Goal: Task Accomplishment & Management: Manage account settings

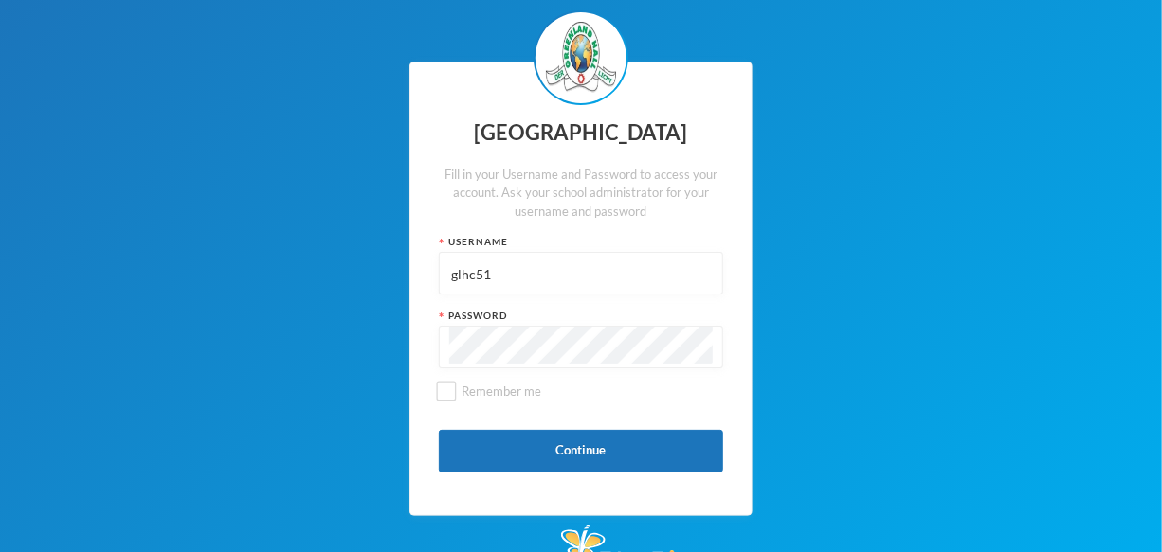
click at [520, 273] on input "glhc51" at bounding box center [580, 274] width 263 height 43
type input "g"
click at [505, 281] on input "text" at bounding box center [580, 274] width 263 height 43
type input "glhp1"
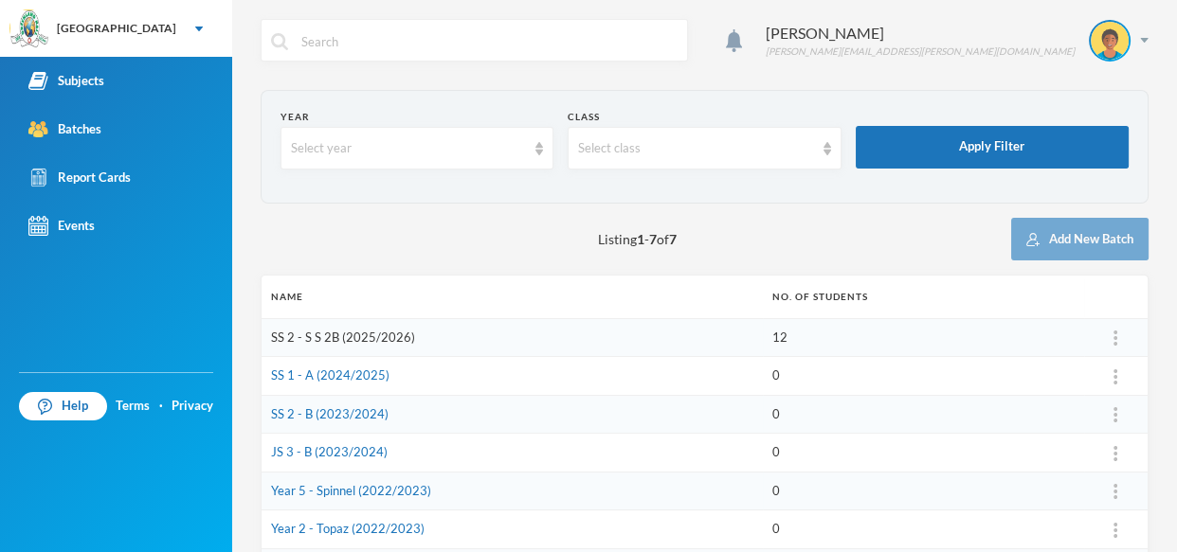
click at [323, 342] on link "SS 2 - S S 2B (2025/2026)" at bounding box center [343, 337] width 144 height 15
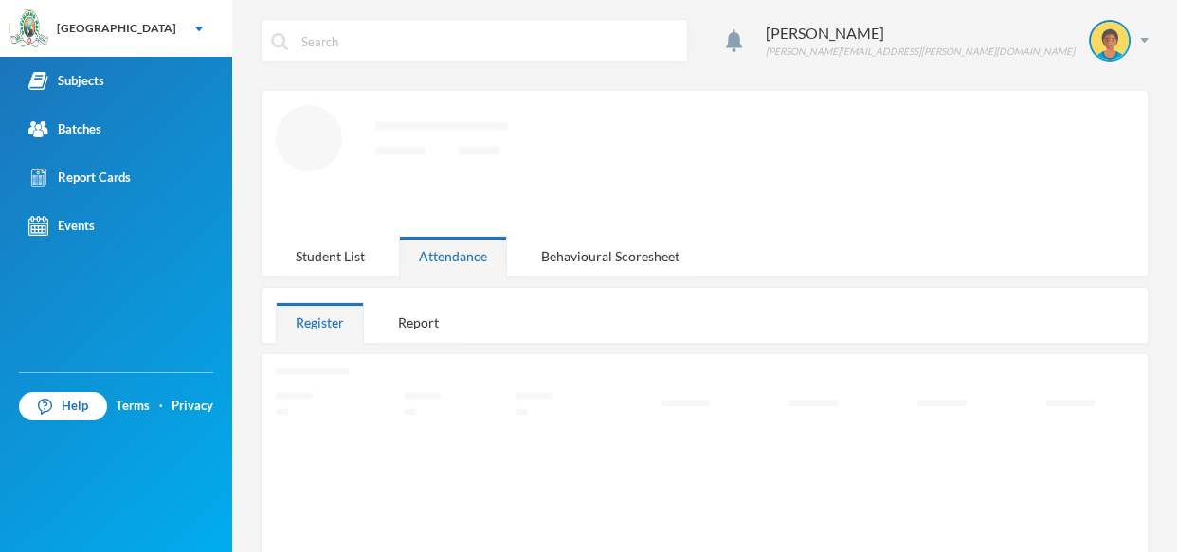
click at [323, 342] on div "Register" at bounding box center [320, 322] width 88 height 41
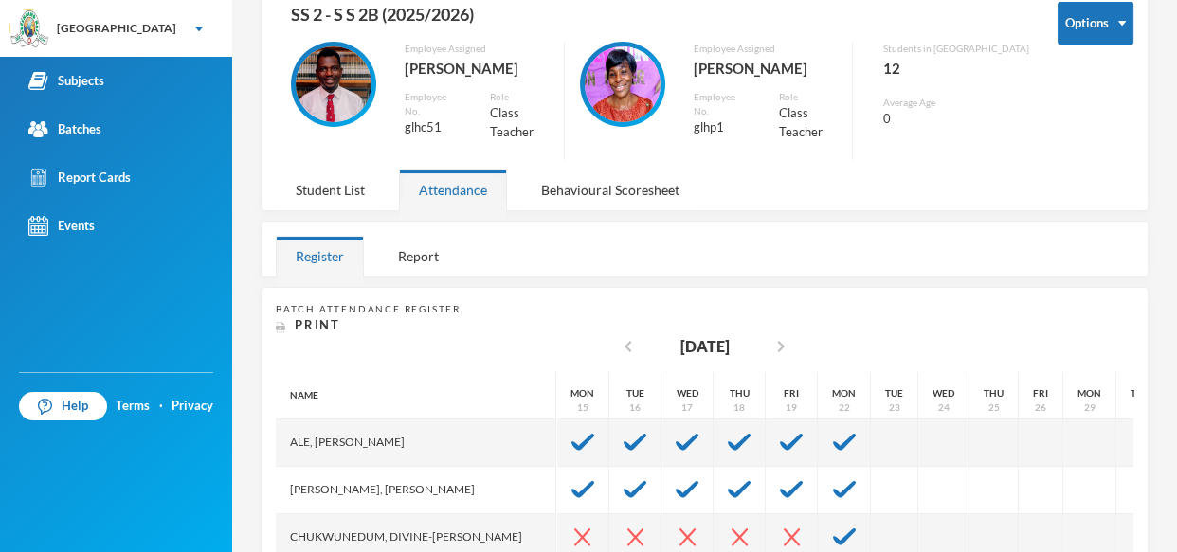
scroll to position [172, 0]
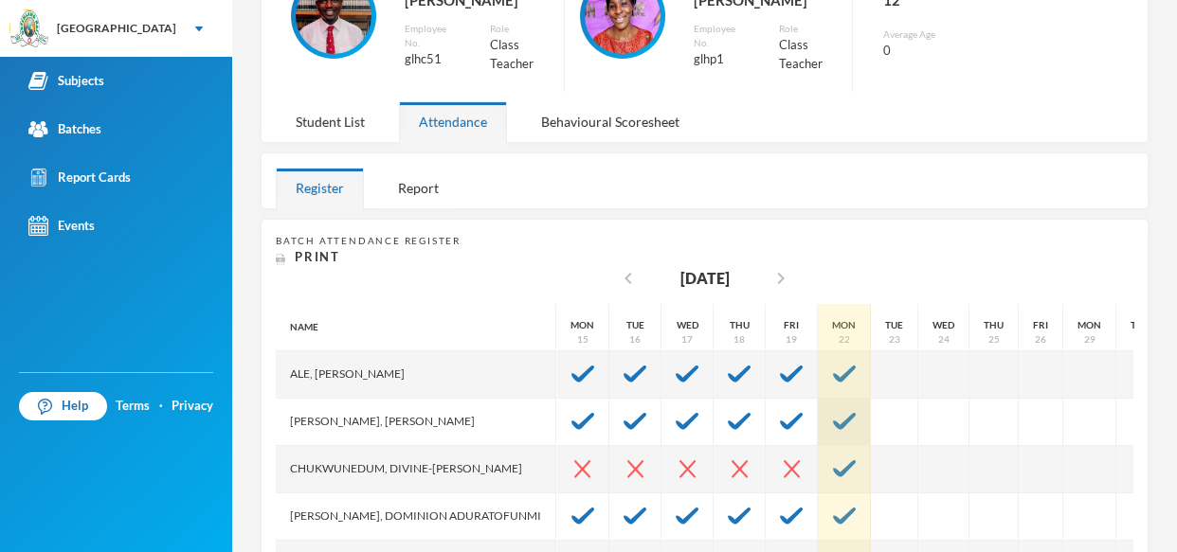
click at [846, 413] on img at bounding box center [844, 421] width 23 height 17
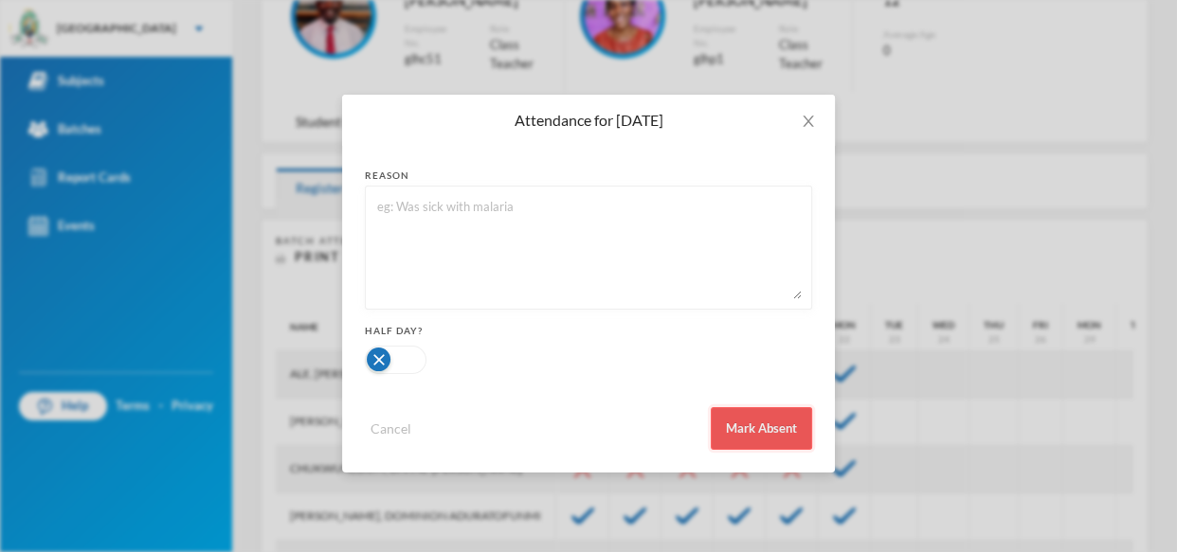
click at [743, 433] on button "Mark Absent" at bounding box center [761, 428] width 101 height 43
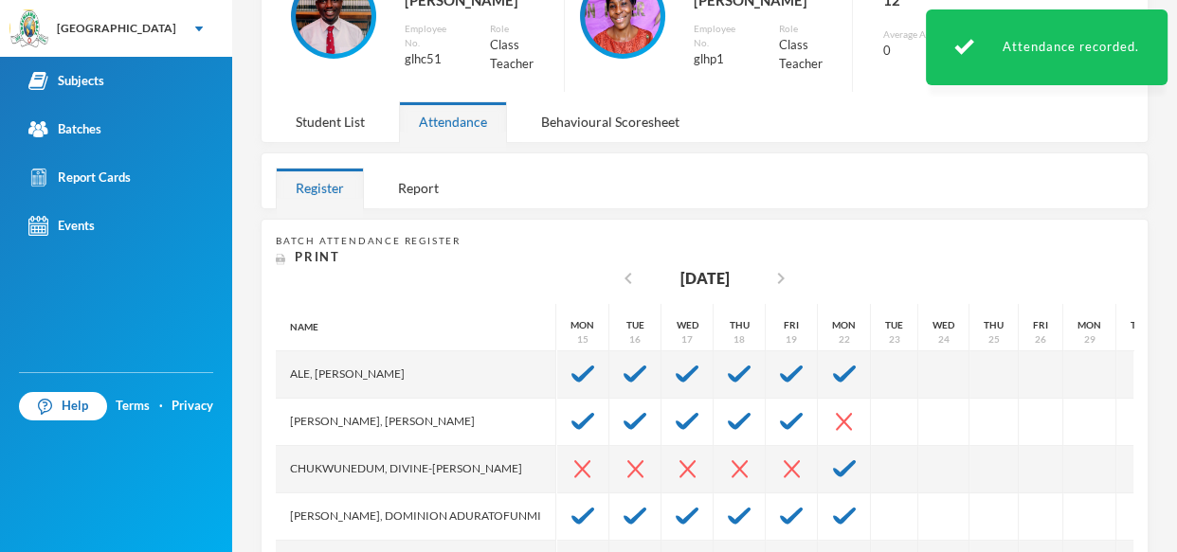
scroll to position [241, 0]
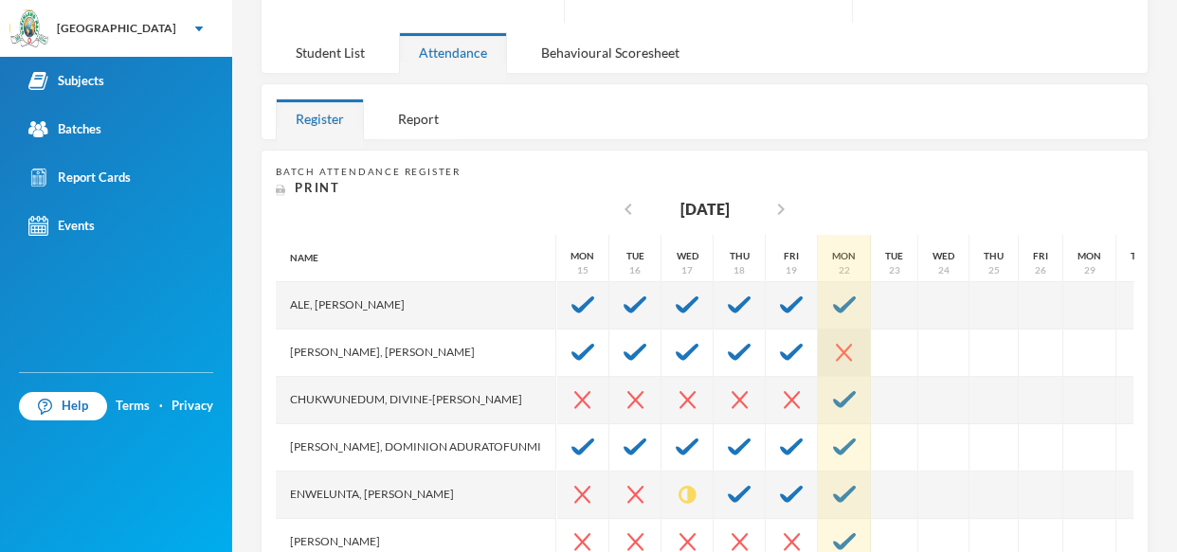
click at [850, 344] on img at bounding box center [844, 353] width 16 height 18
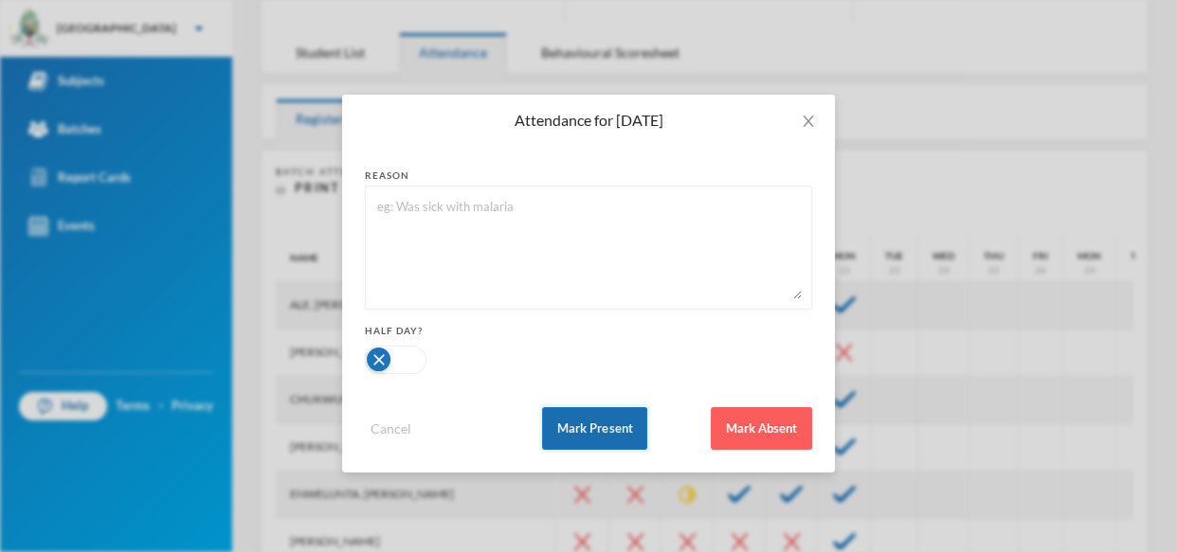
click at [593, 422] on button "Mark Present" at bounding box center [594, 428] width 105 height 43
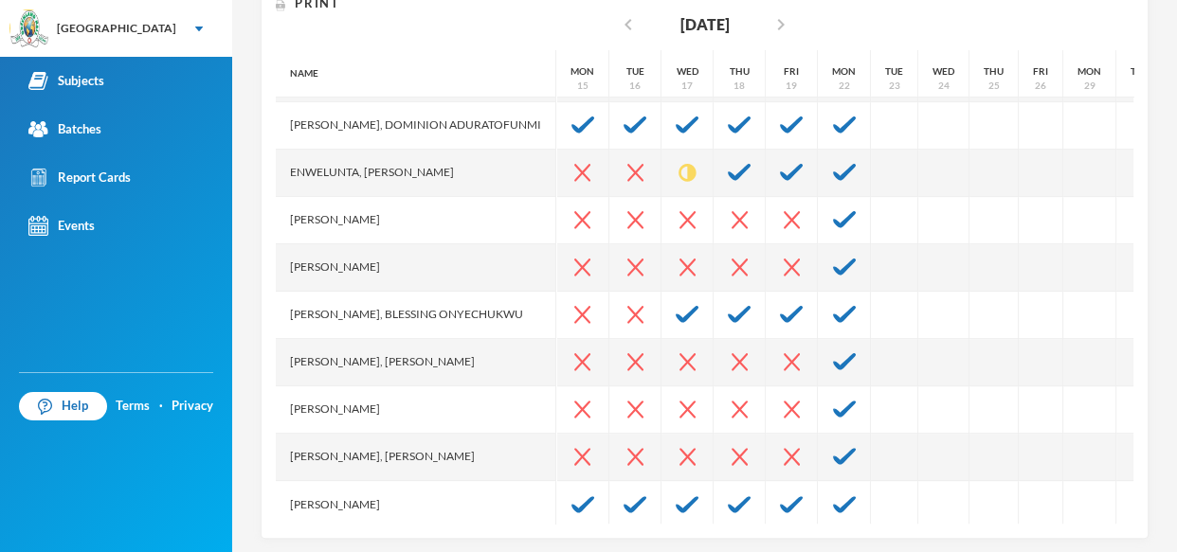
scroll to position [156, 0]
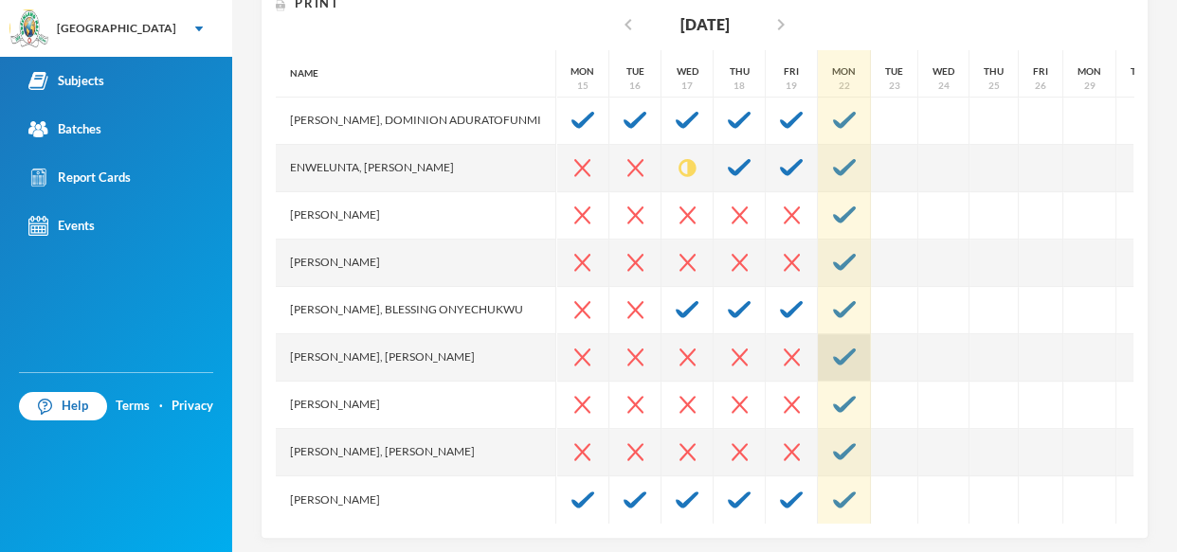
click at [842, 349] on img at bounding box center [844, 357] width 23 height 17
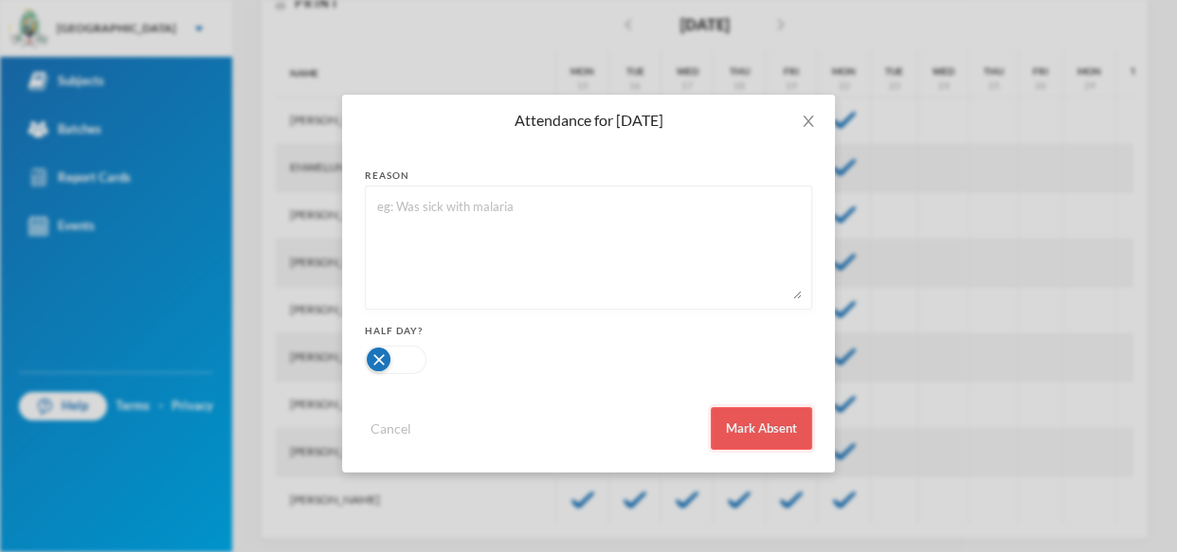
click at [754, 431] on button "Mark Absent" at bounding box center [761, 428] width 101 height 43
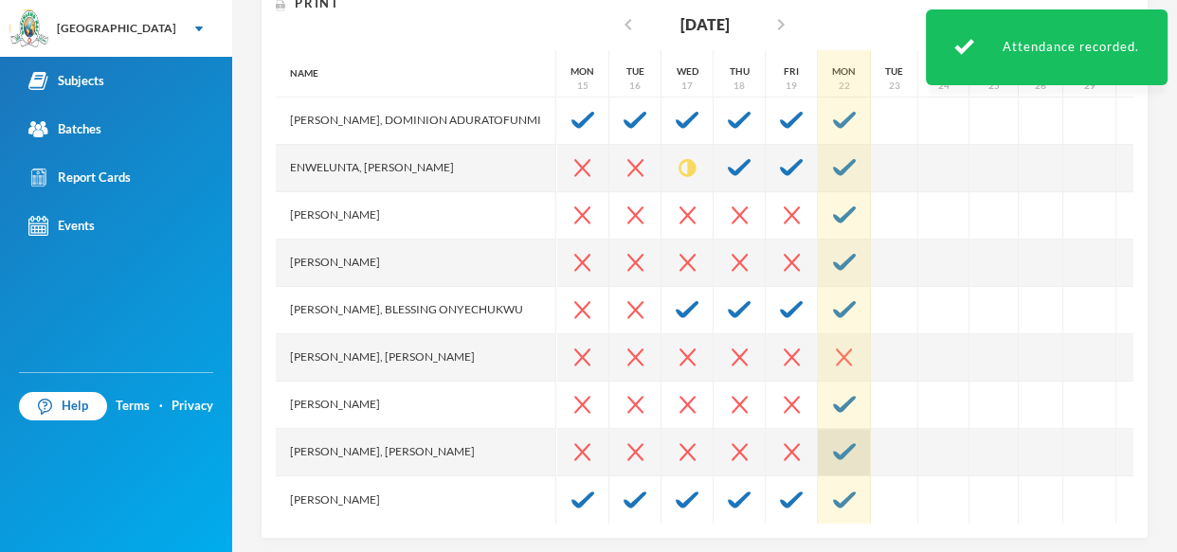
click at [850, 443] on img at bounding box center [844, 451] width 23 height 17
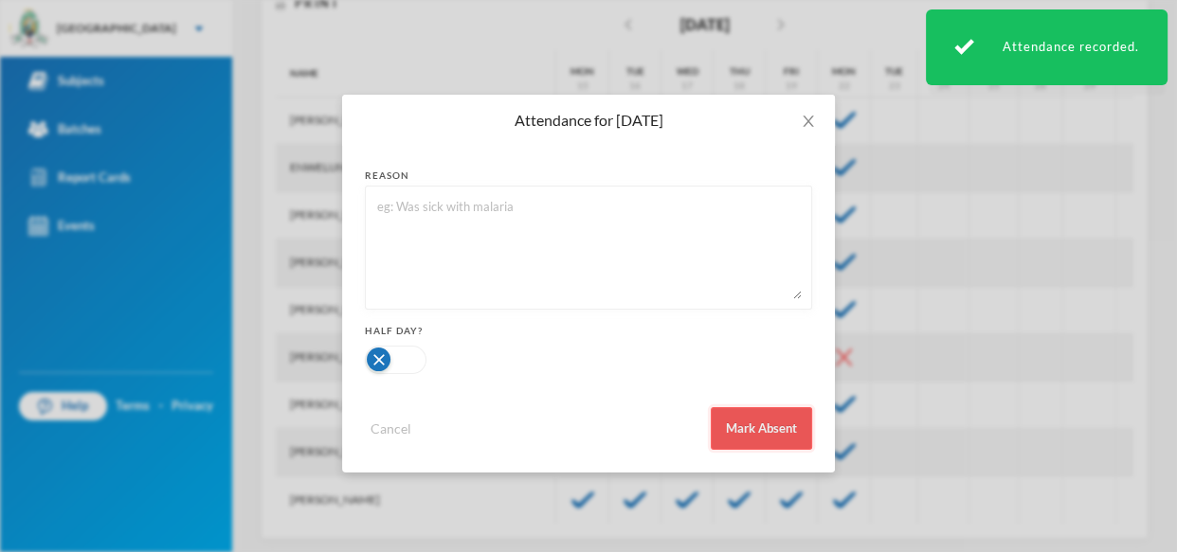
click at [748, 429] on button "Mark Absent" at bounding box center [761, 428] width 101 height 43
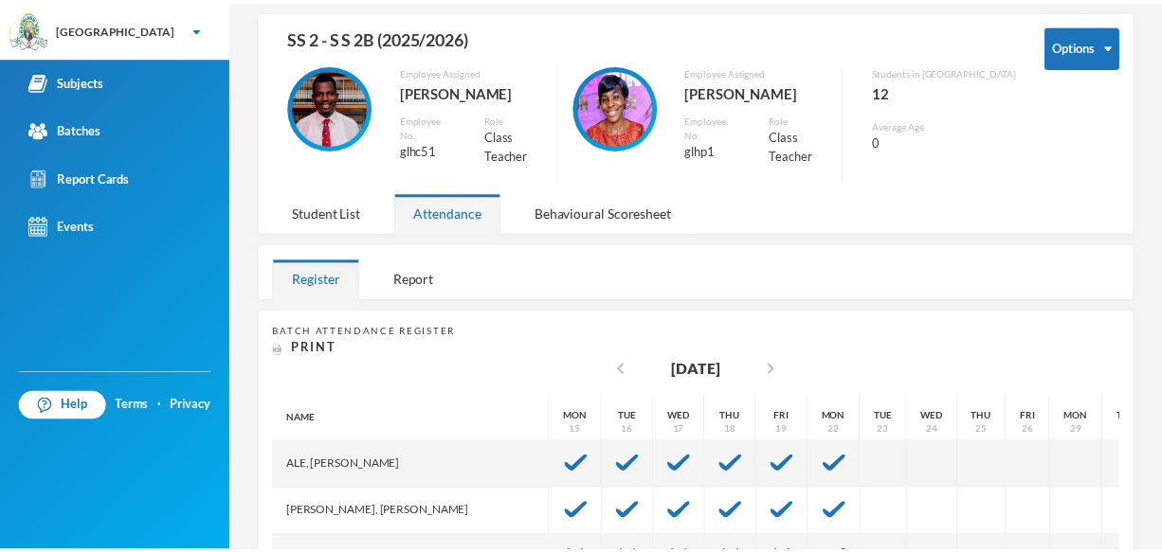
scroll to position [46, 0]
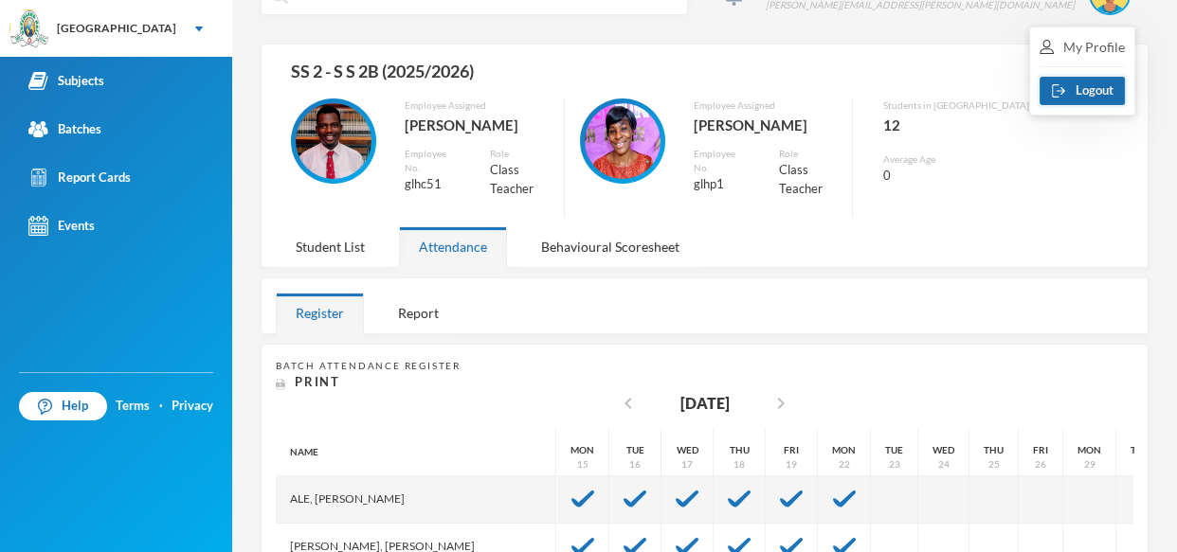
click at [1083, 85] on button "Logout" at bounding box center [1081, 91] width 85 height 28
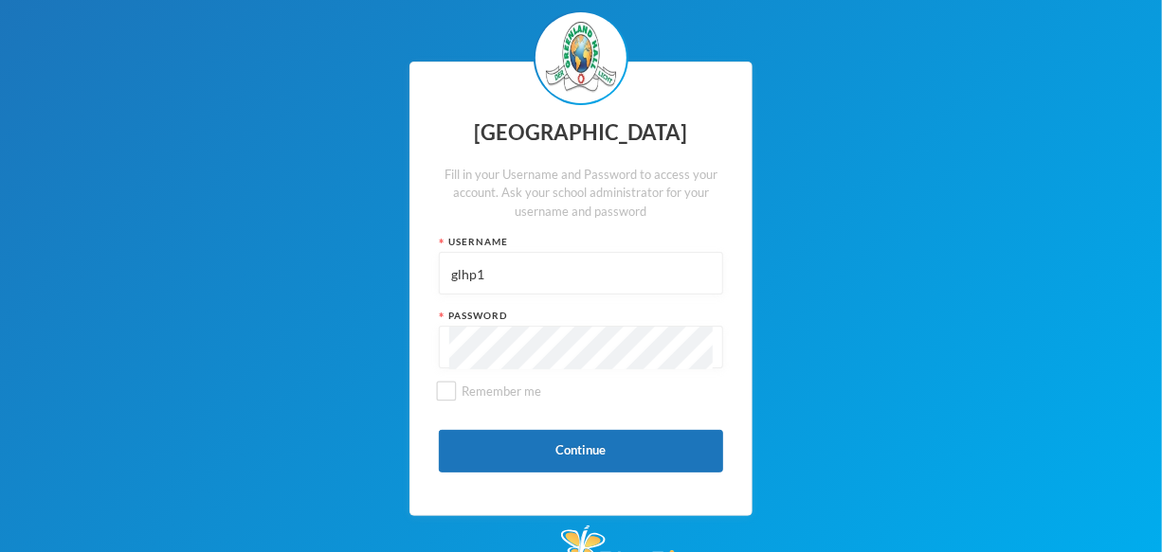
click at [511, 276] on input "glhp1" at bounding box center [580, 274] width 263 height 43
type input "g"
